Goal: Find specific page/section: Find specific page/section

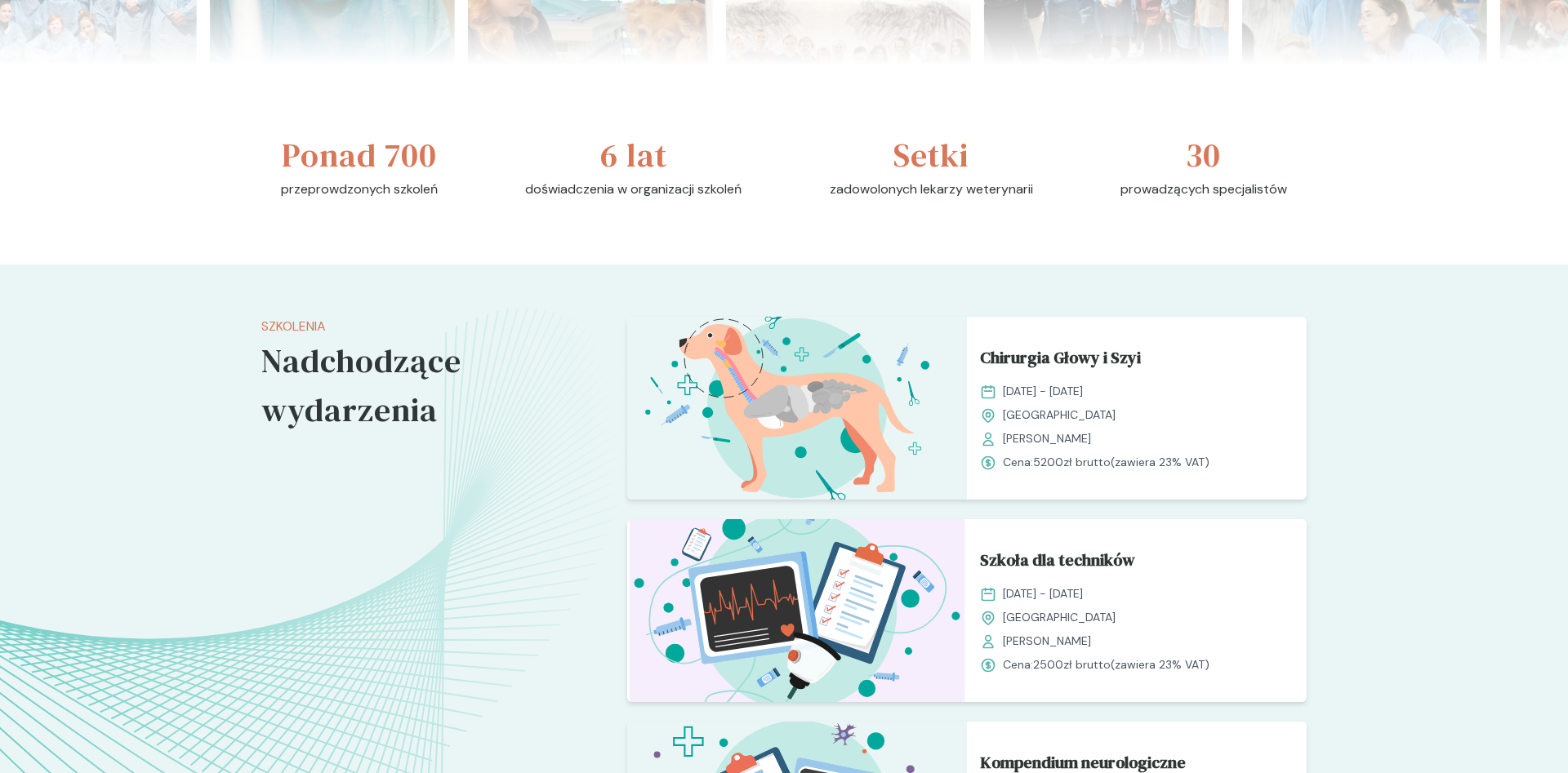
scroll to position [1083, 0]
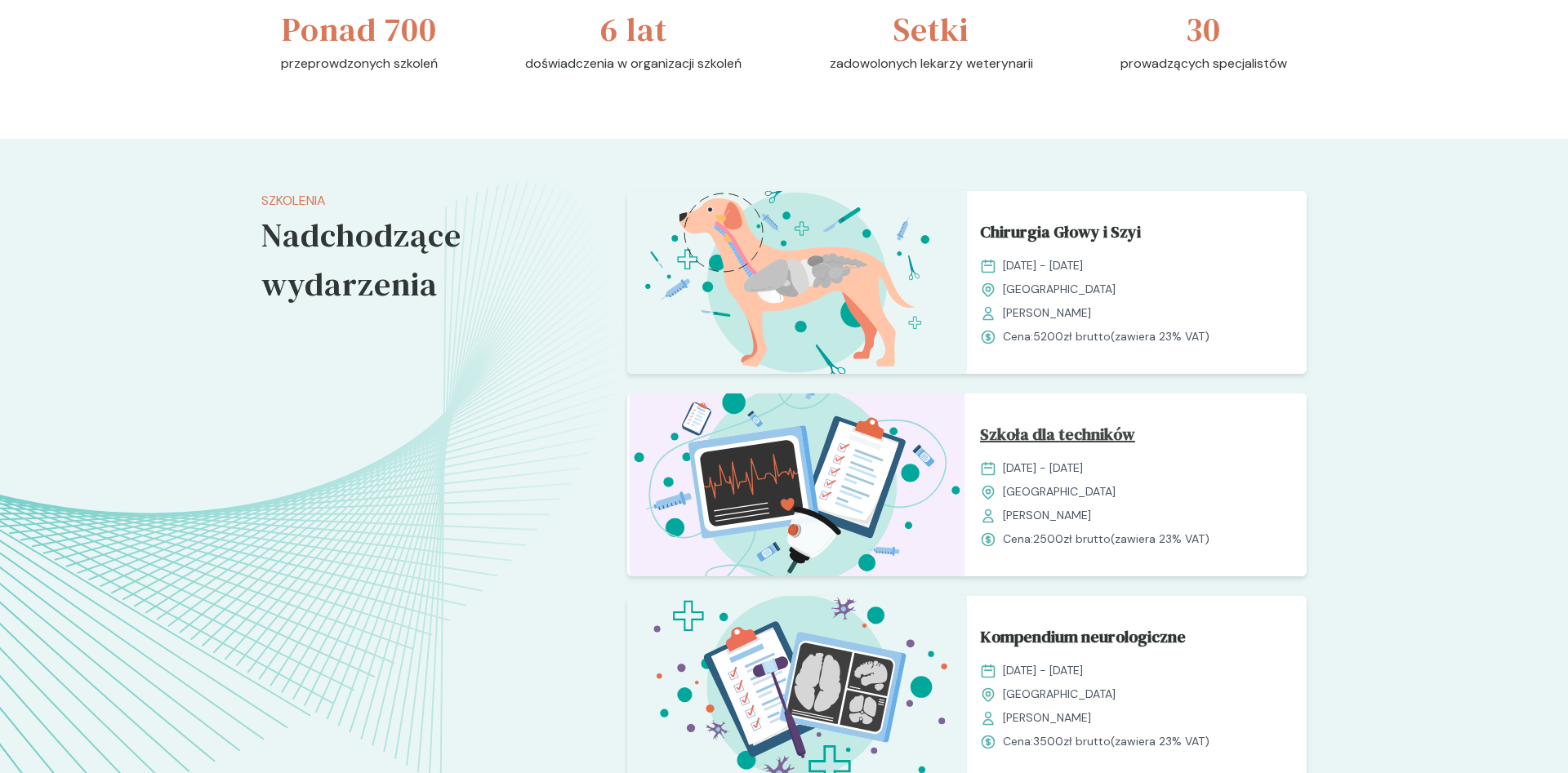
click at [1036, 444] on span "Szkoła dla techników" at bounding box center [1057, 438] width 155 height 31
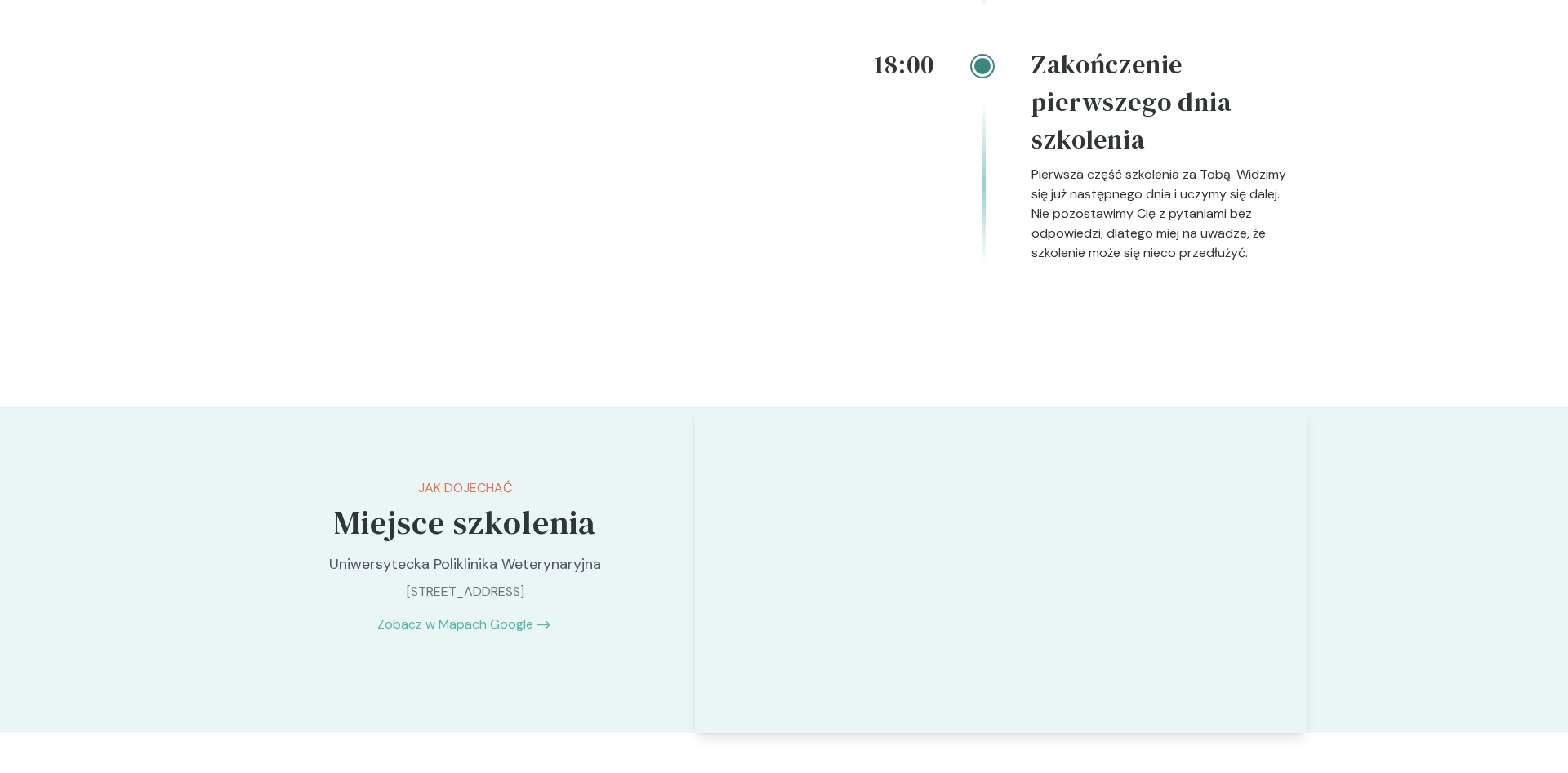
scroll to position [3332, 0]
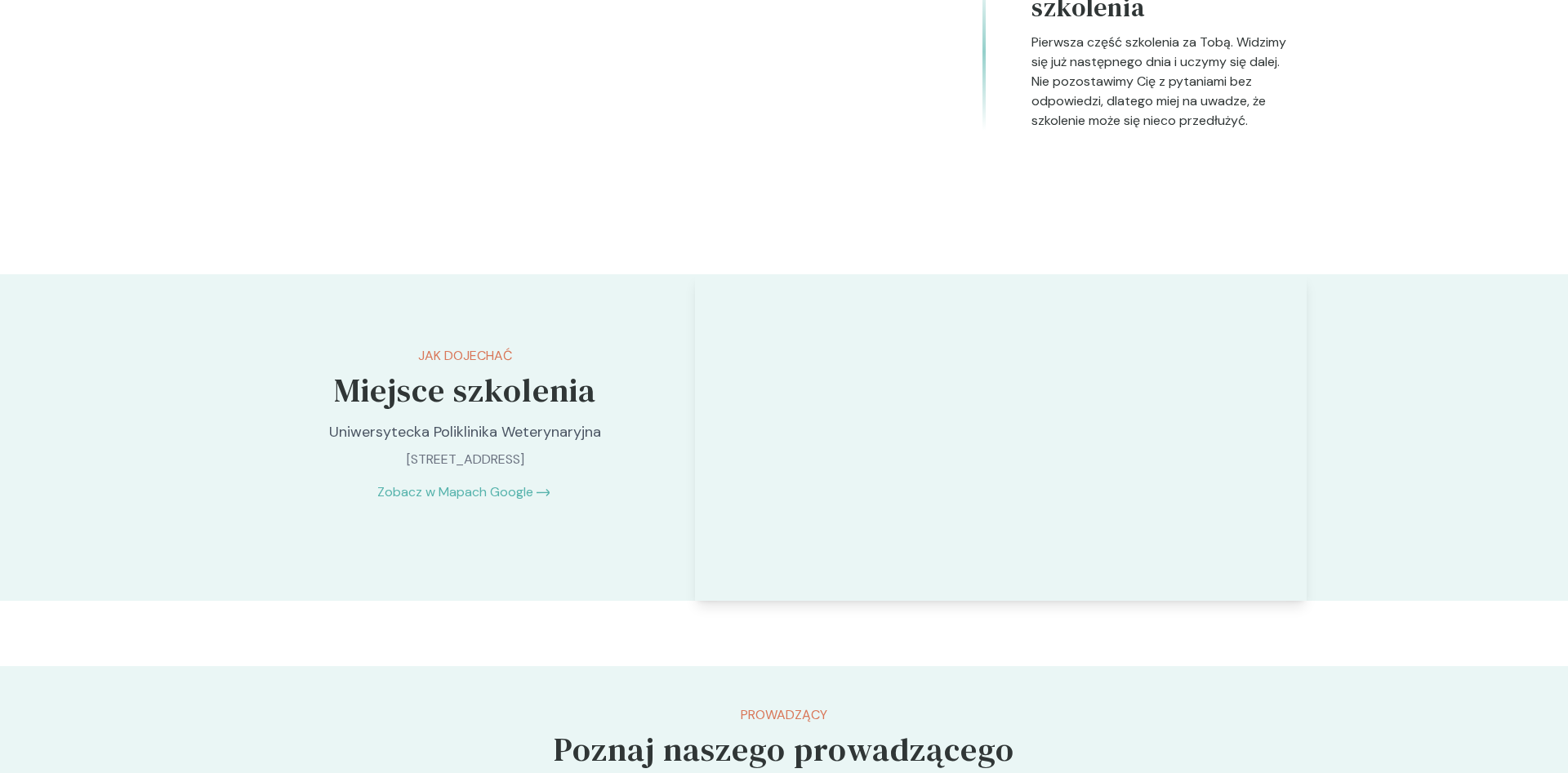
drag, startPoint x: 350, startPoint y: 464, endPoint x: 579, endPoint y: 467, distance: 229.0
click at [579, 467] on p "[STREET_ADDRESS]" at bounding box center [465, 459] width 342 height 20
copy p "[STREET_ADDRESS]"
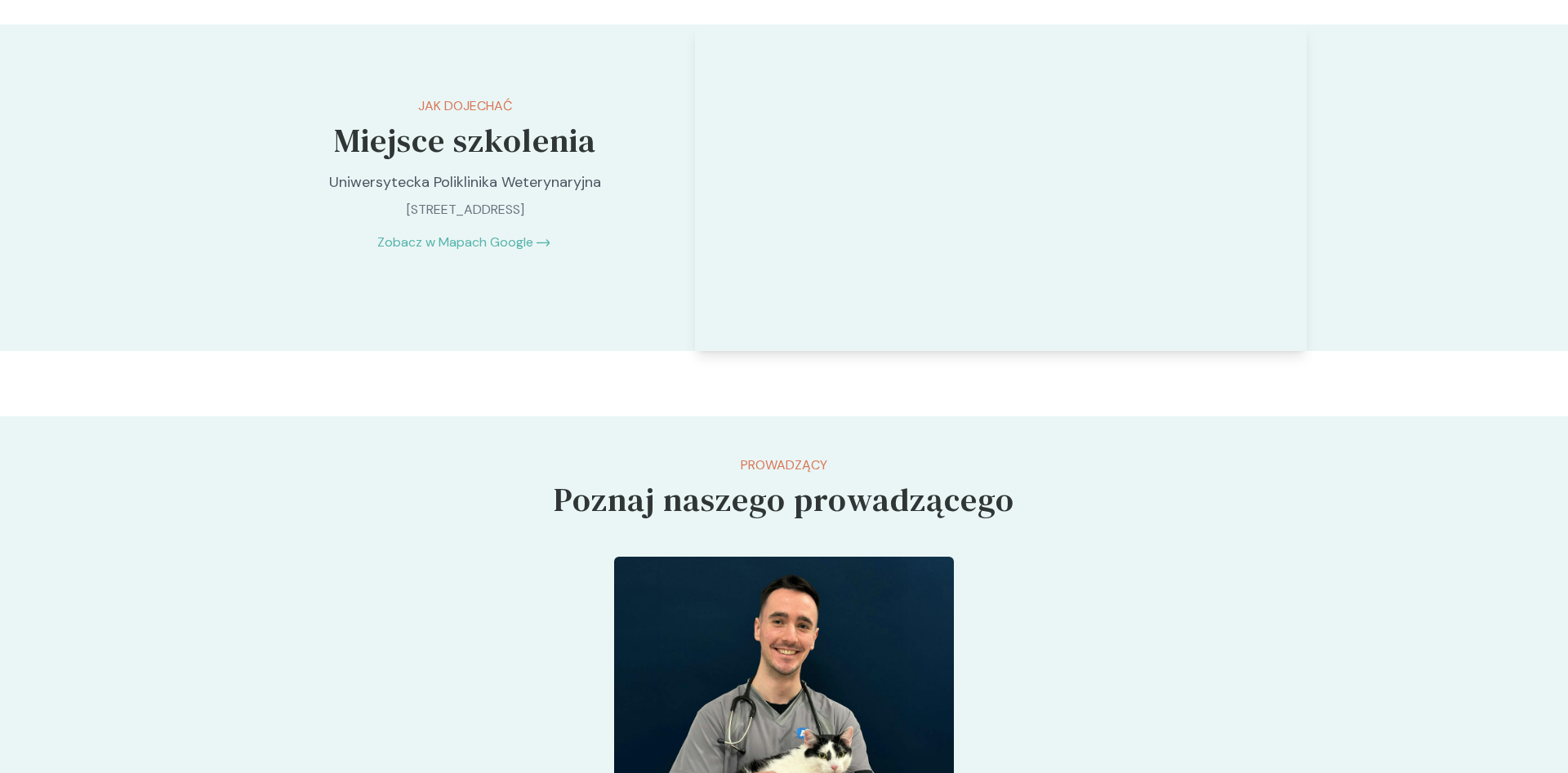
scroll to position [3415, 0]
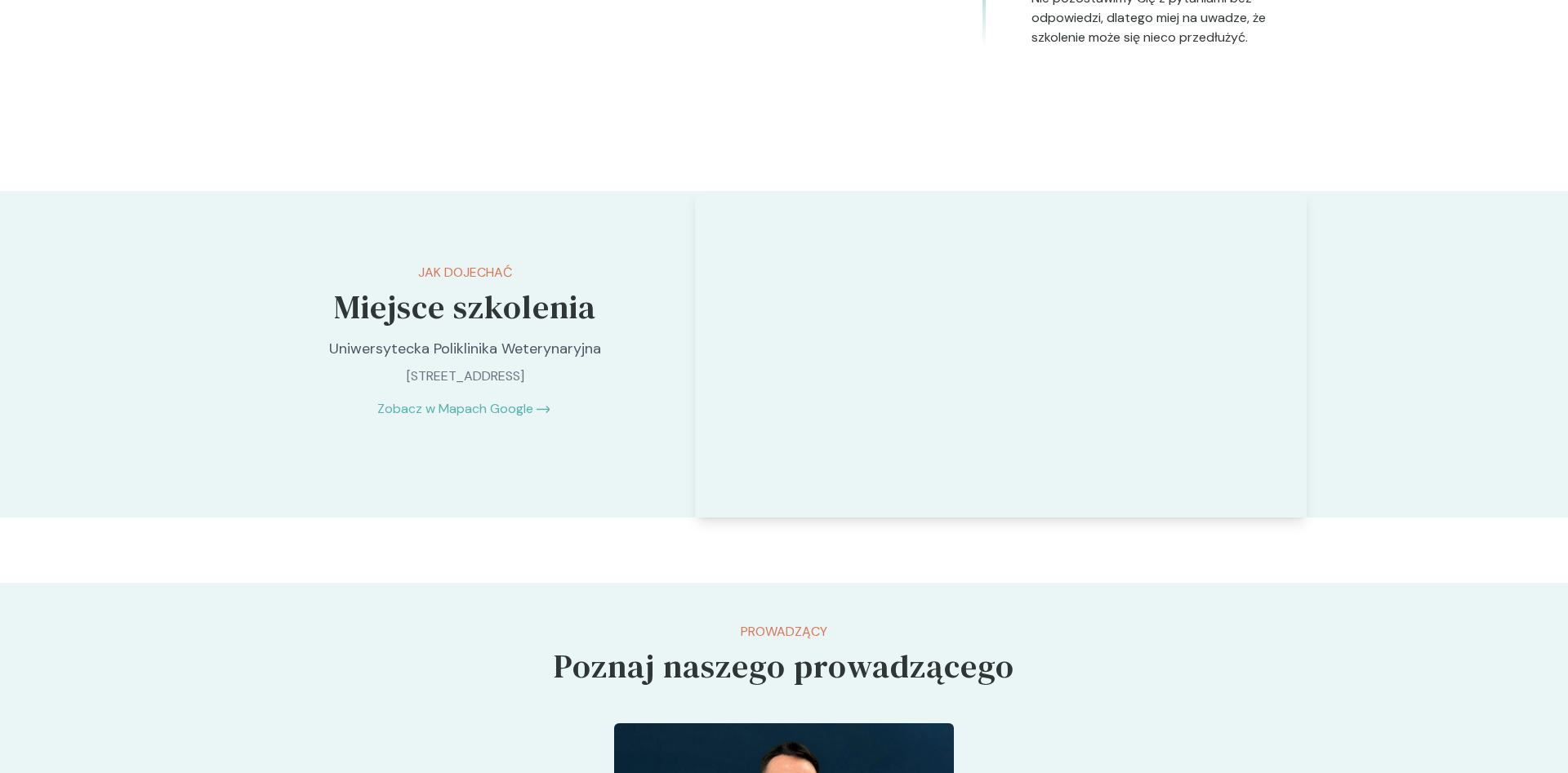
click at [380, 386] on p "[STREET_ADDRESS]" at bounding box center [465, 376] width 342 height 20
drag, startPoint x: 356, startPoint y: 379, endPoint x: 572, endPoint y: 378, distance: 216.0
click at [572, 378] on p "[STREET_ADDRESS]" at bounding box center [465, 376] width 342 height 20
copy p "[STREET_ADDRESS]"
